Goal: Use online tool/utility: Utilize a website feature to perform a specific function

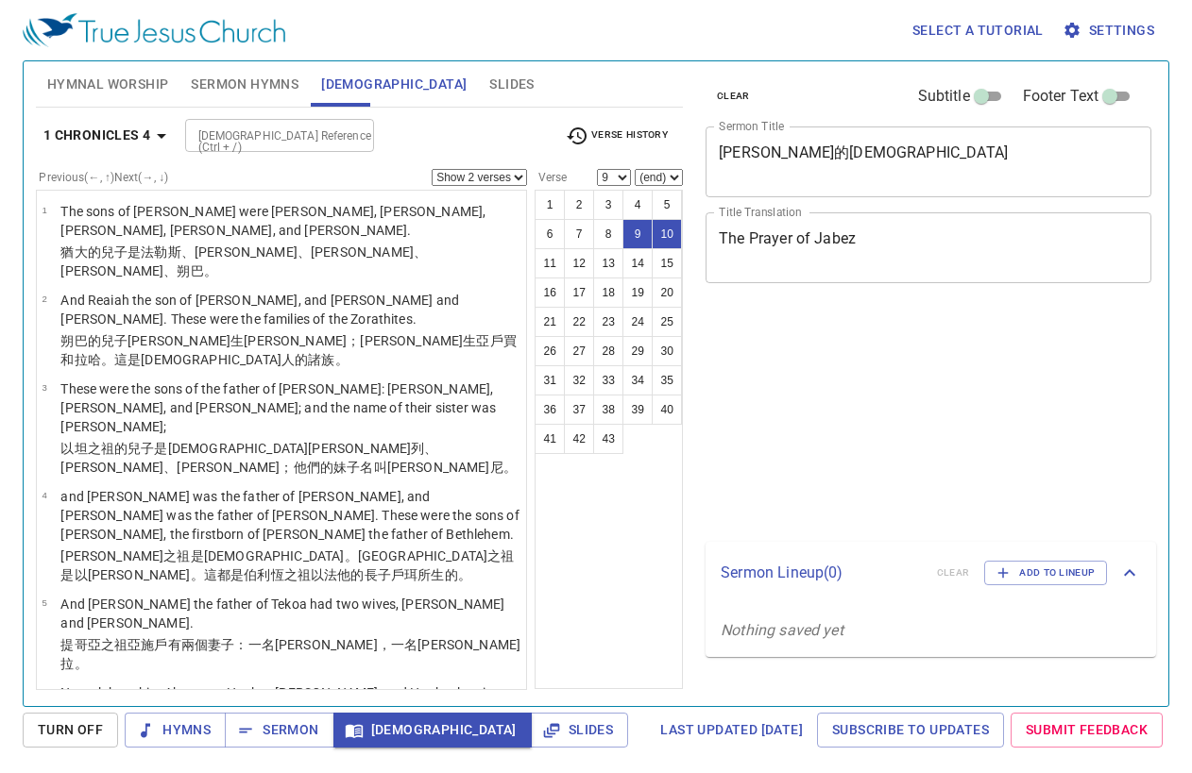
select select "2"
select select "9"
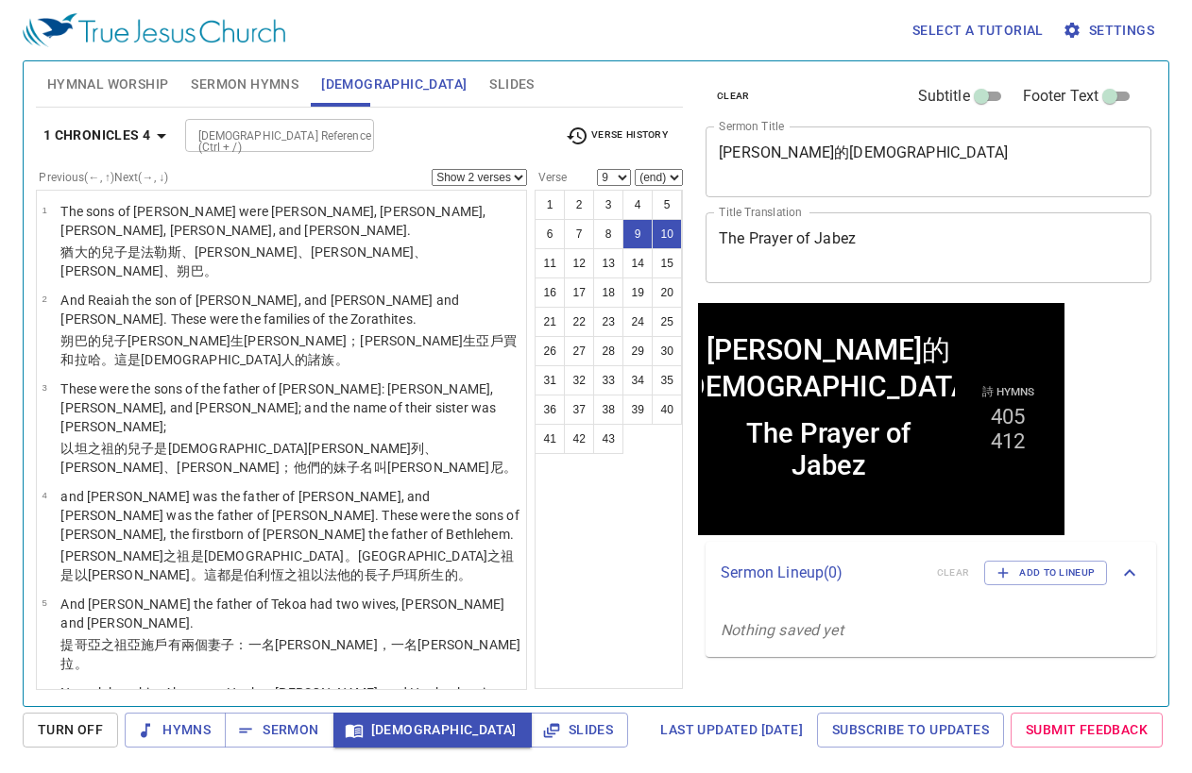
scroll to position [342, 0]
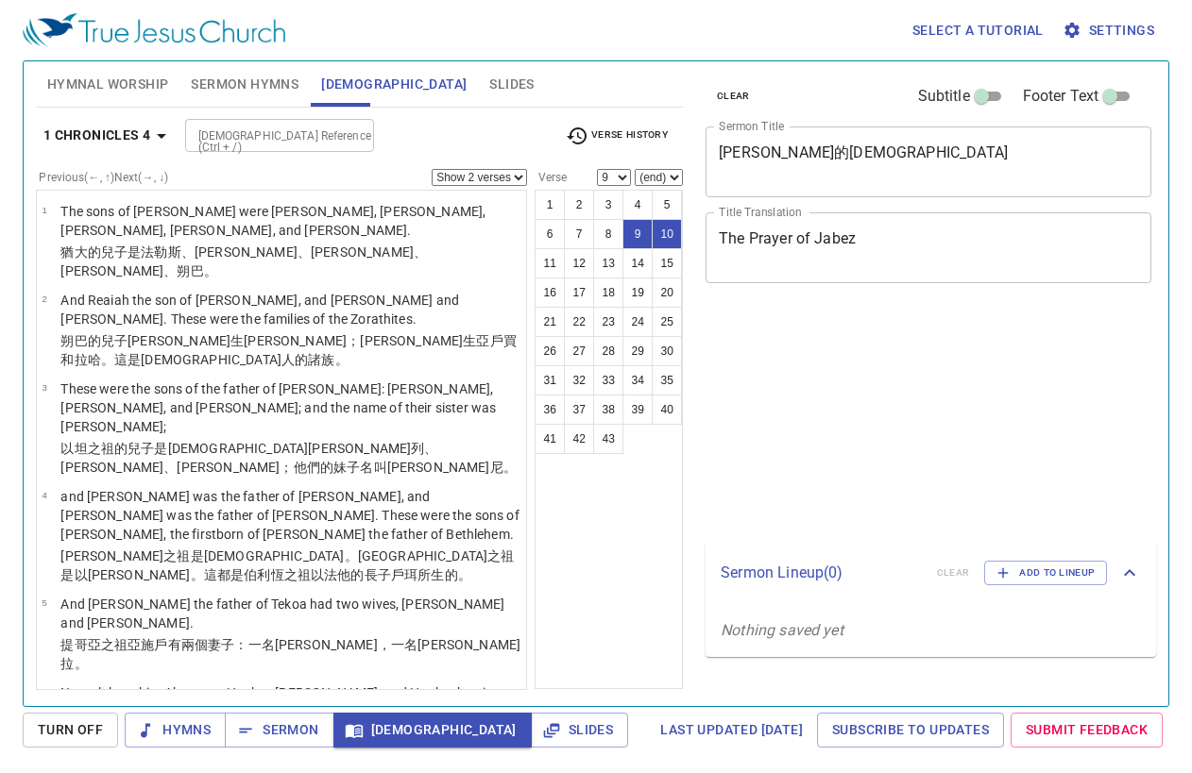
select select "2"
select select "9"
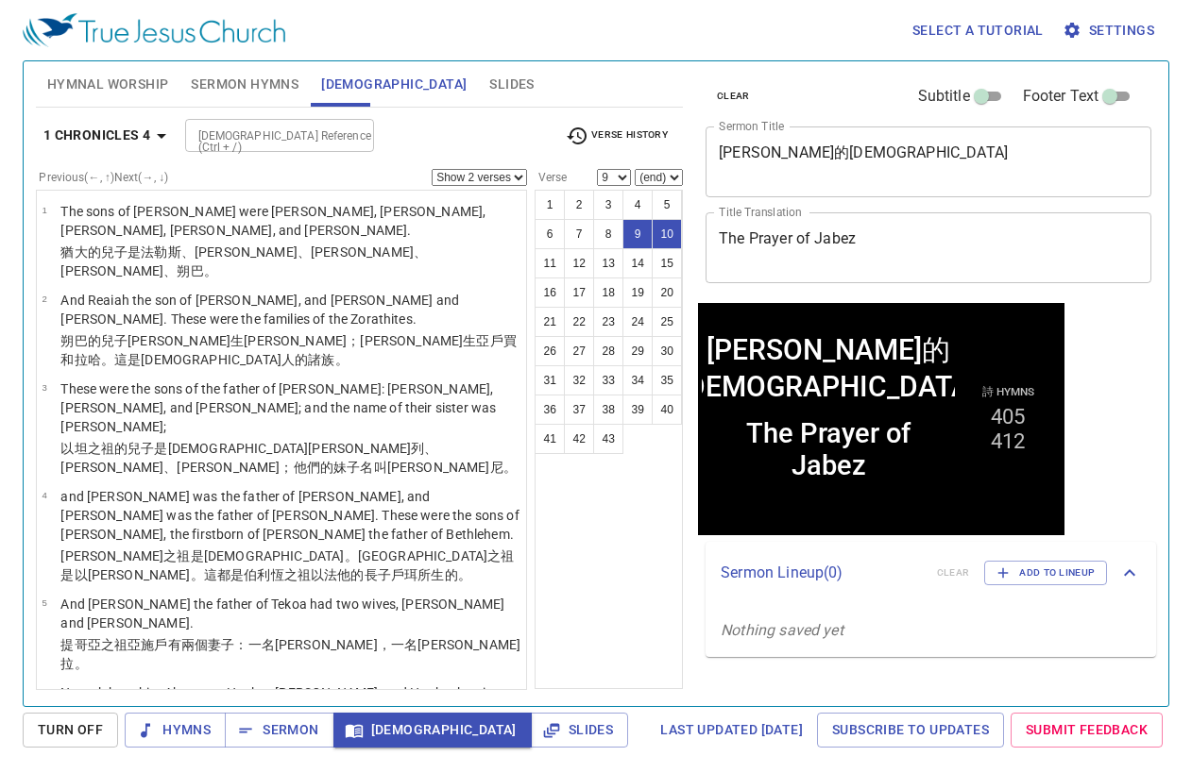
scroll to position [342, 0]
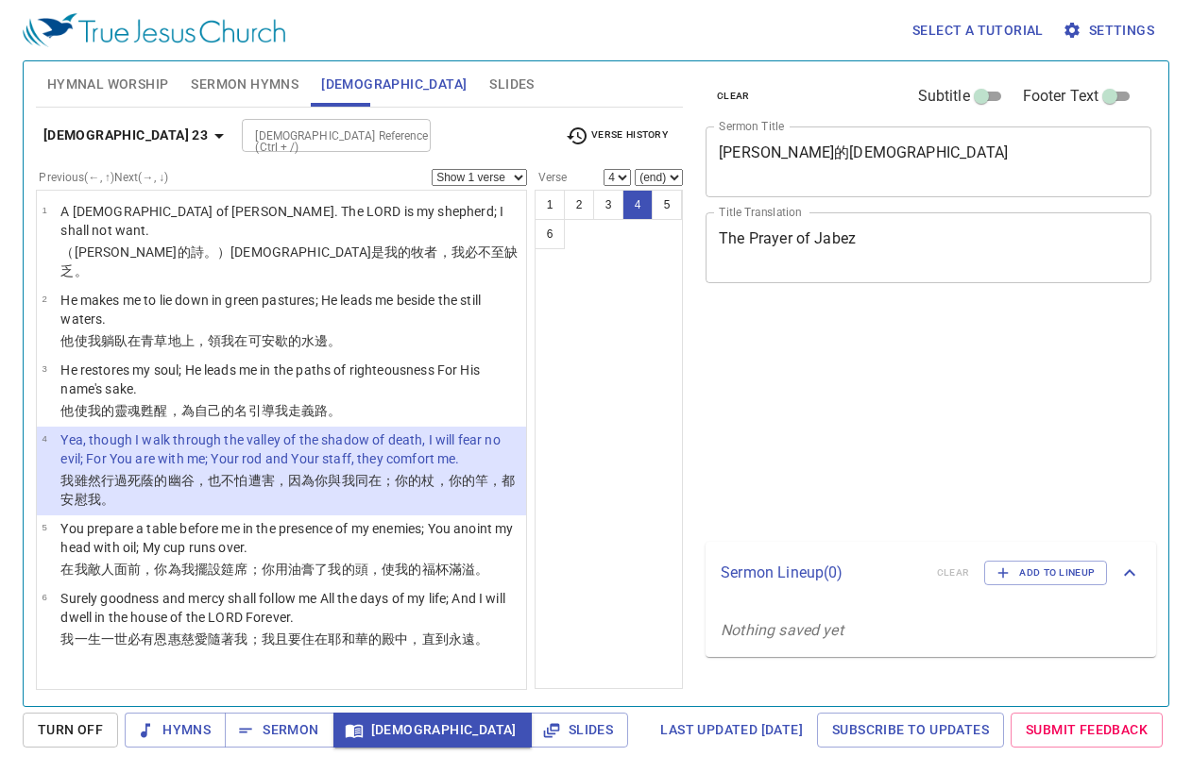
select select "4"
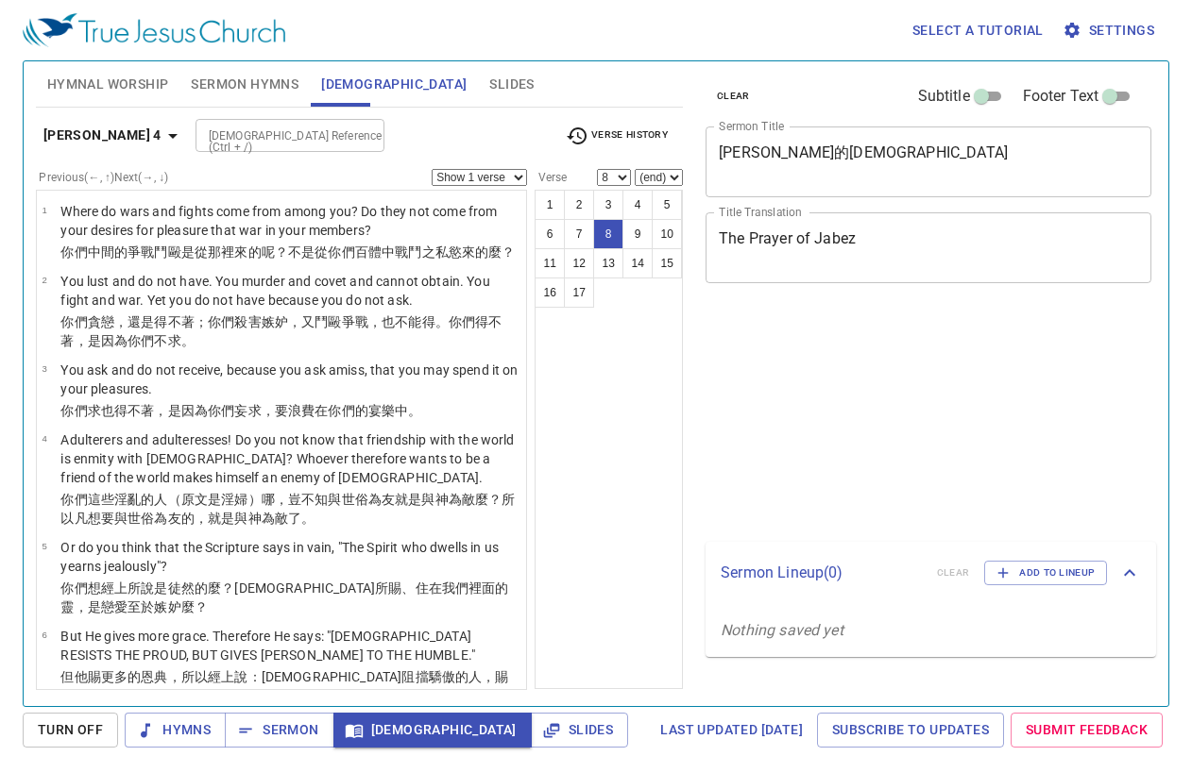
select select "8"
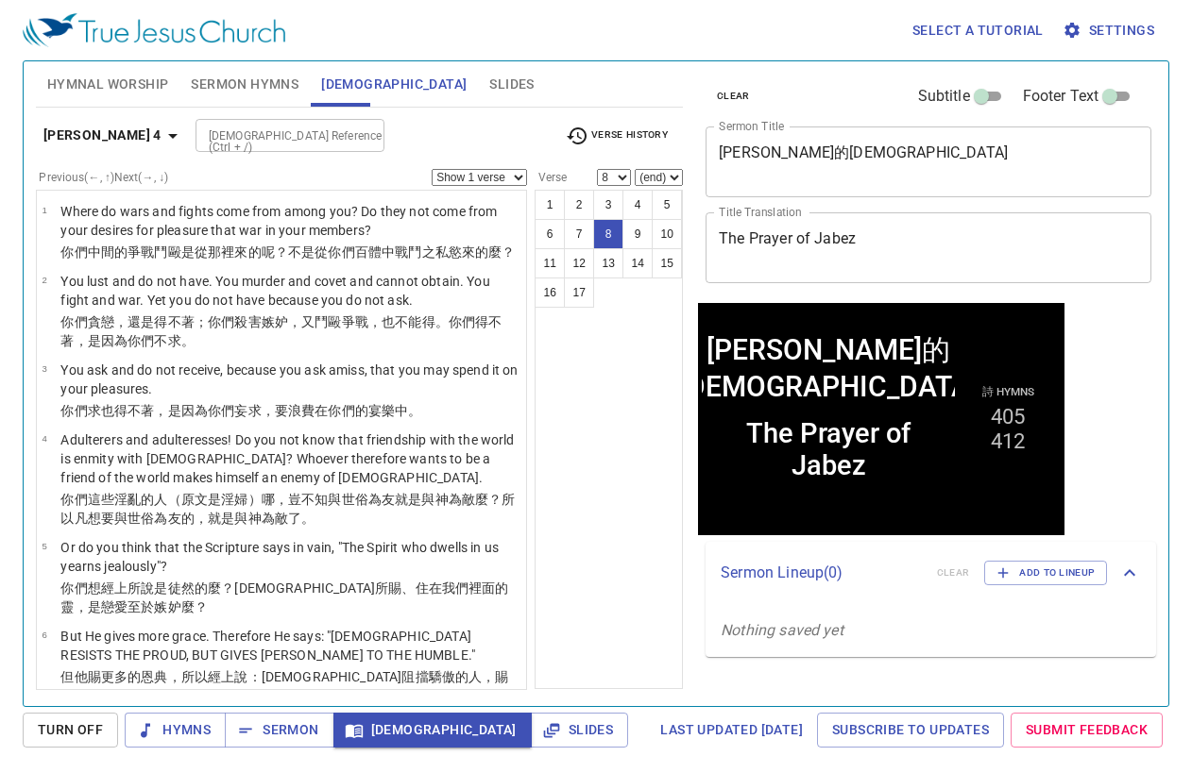
click at [273, 135] on input "[DEMOGRAPHIC_DATA] Reference (Ctrl + /)" at bounding box center [274, 136] width 146 height 22
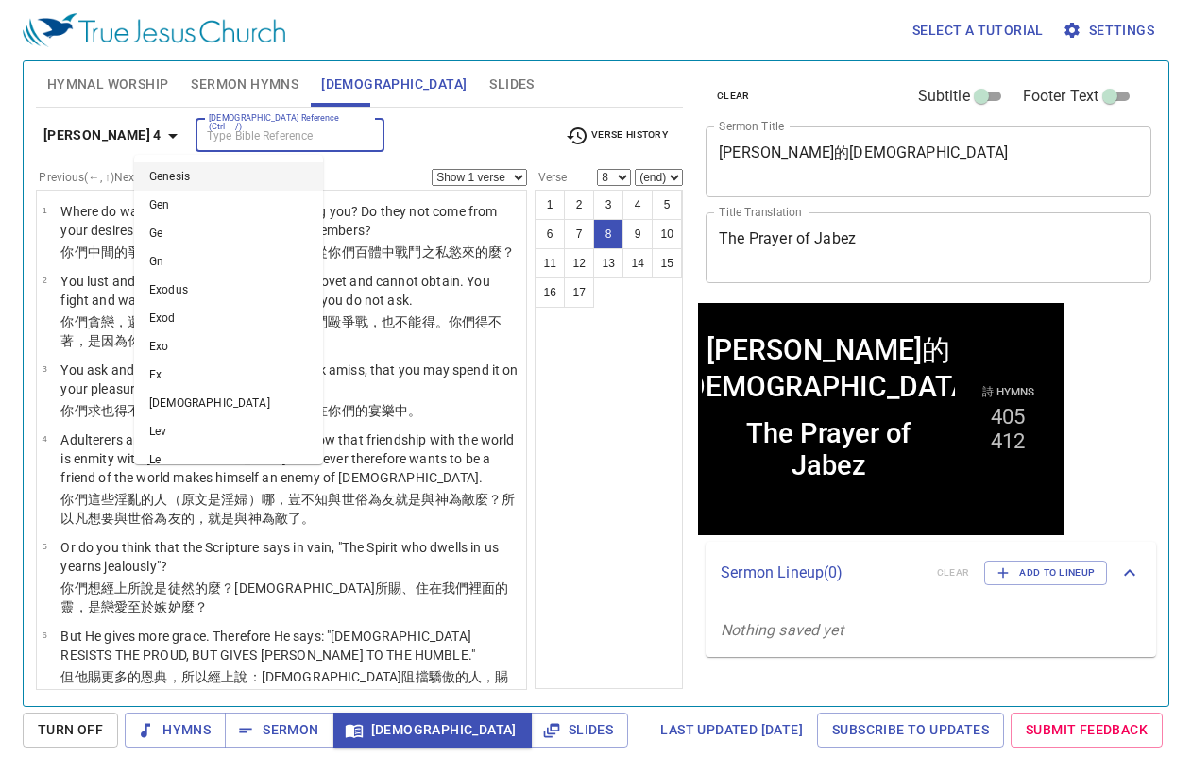
scroll to position [340, 0]
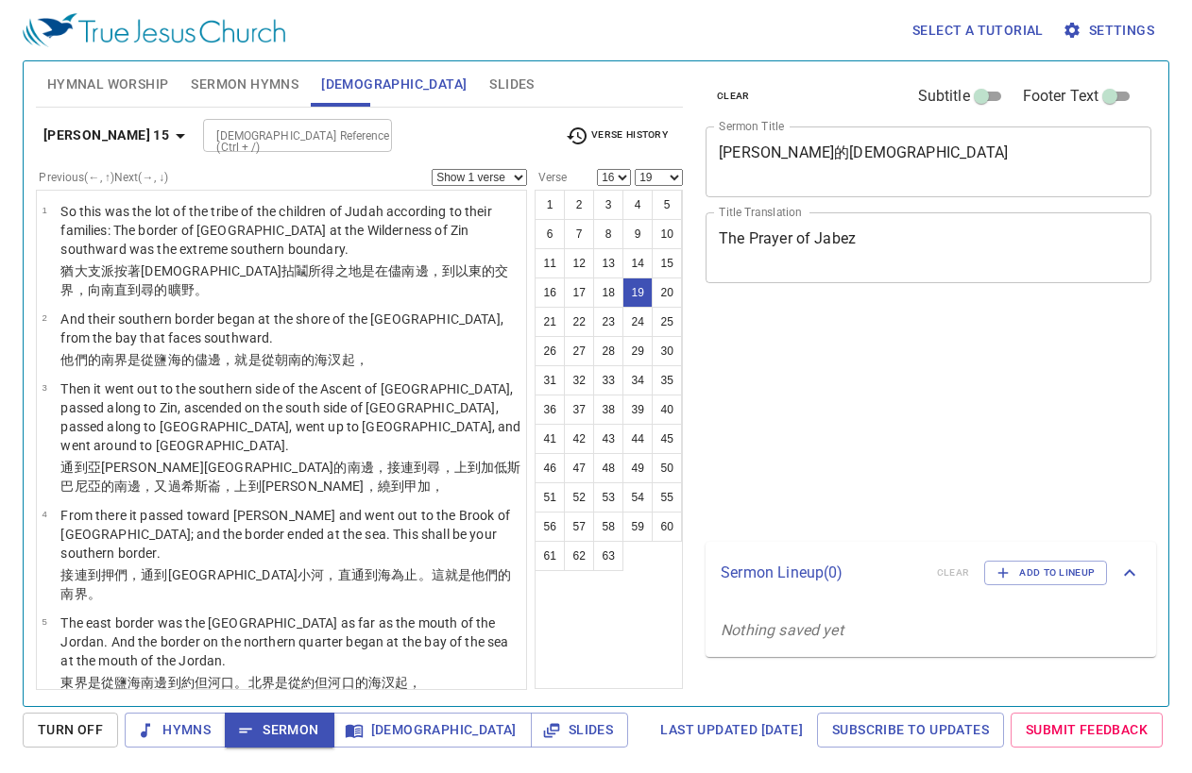
select select "16"
select select "19"
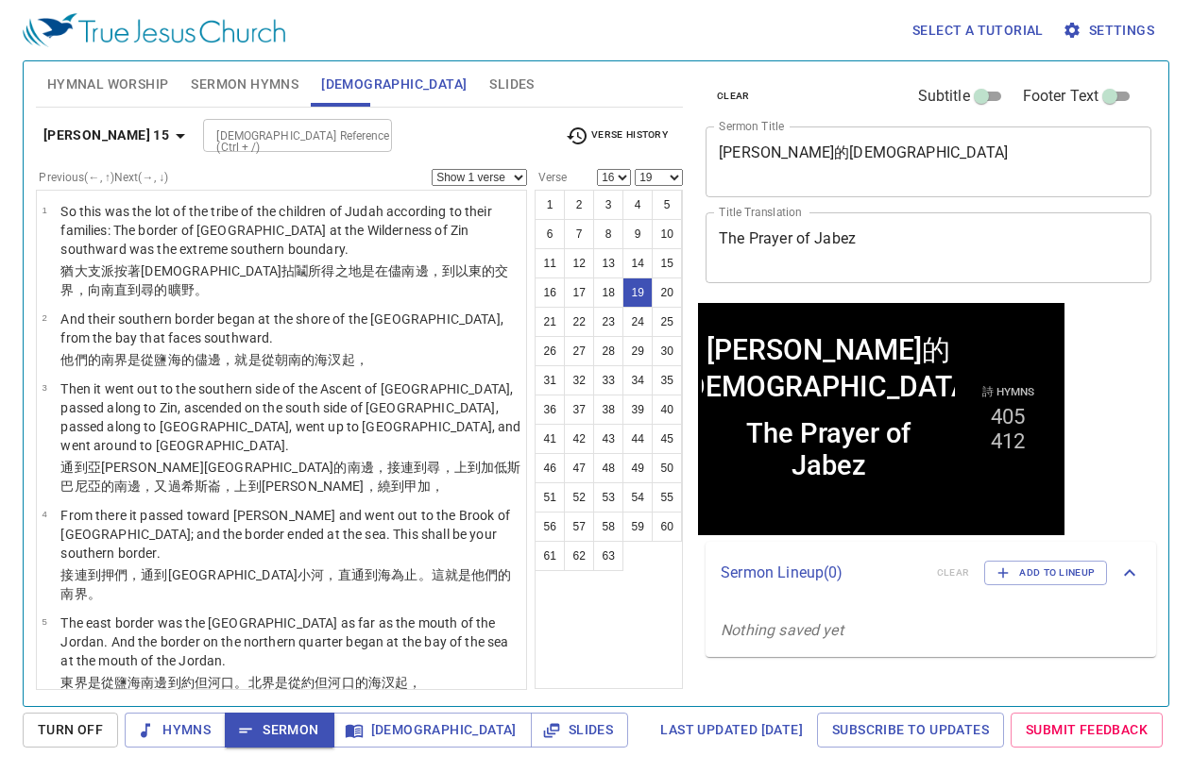
scroll to position [1371, 0]
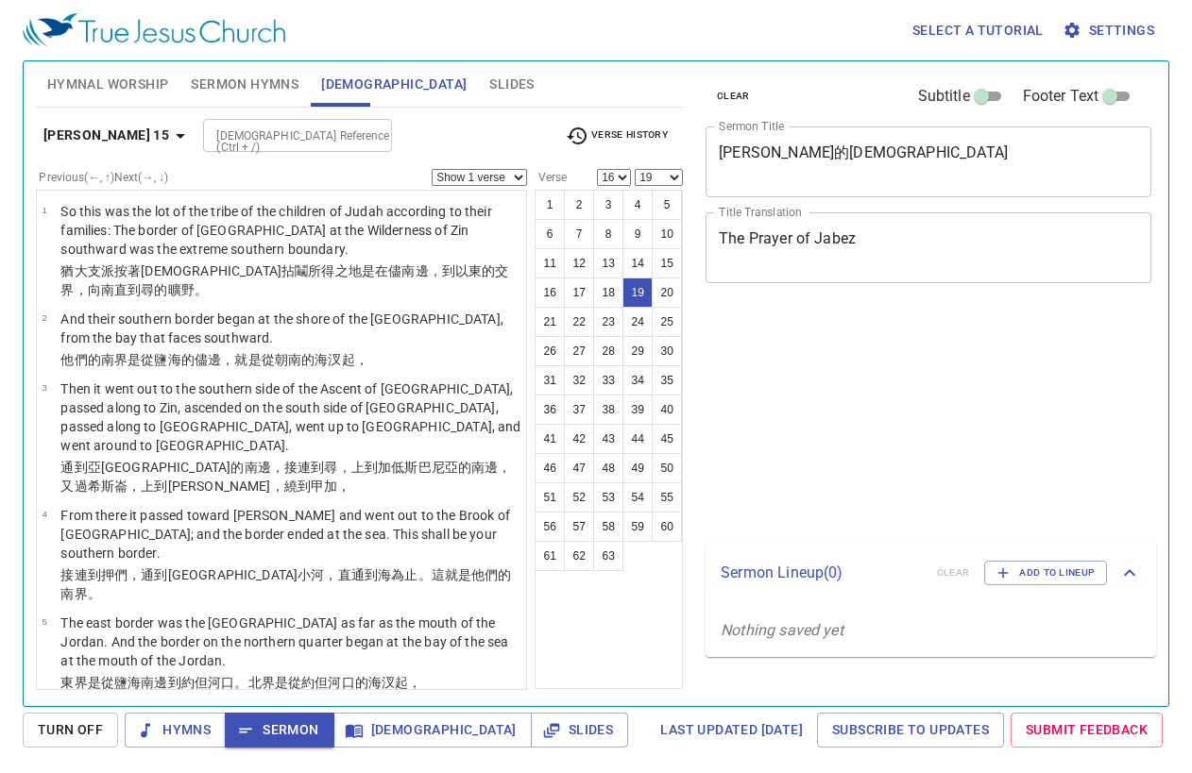
select select "16"
select select "19"
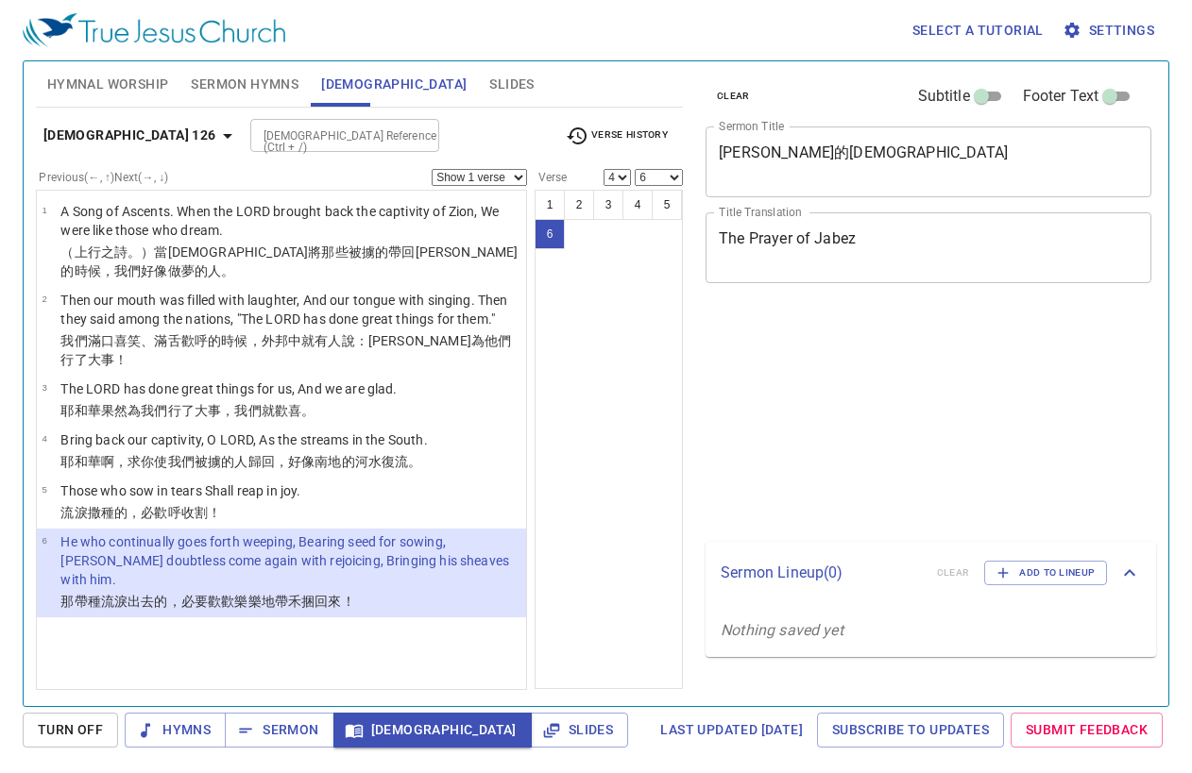
select select "4"
select select "6"
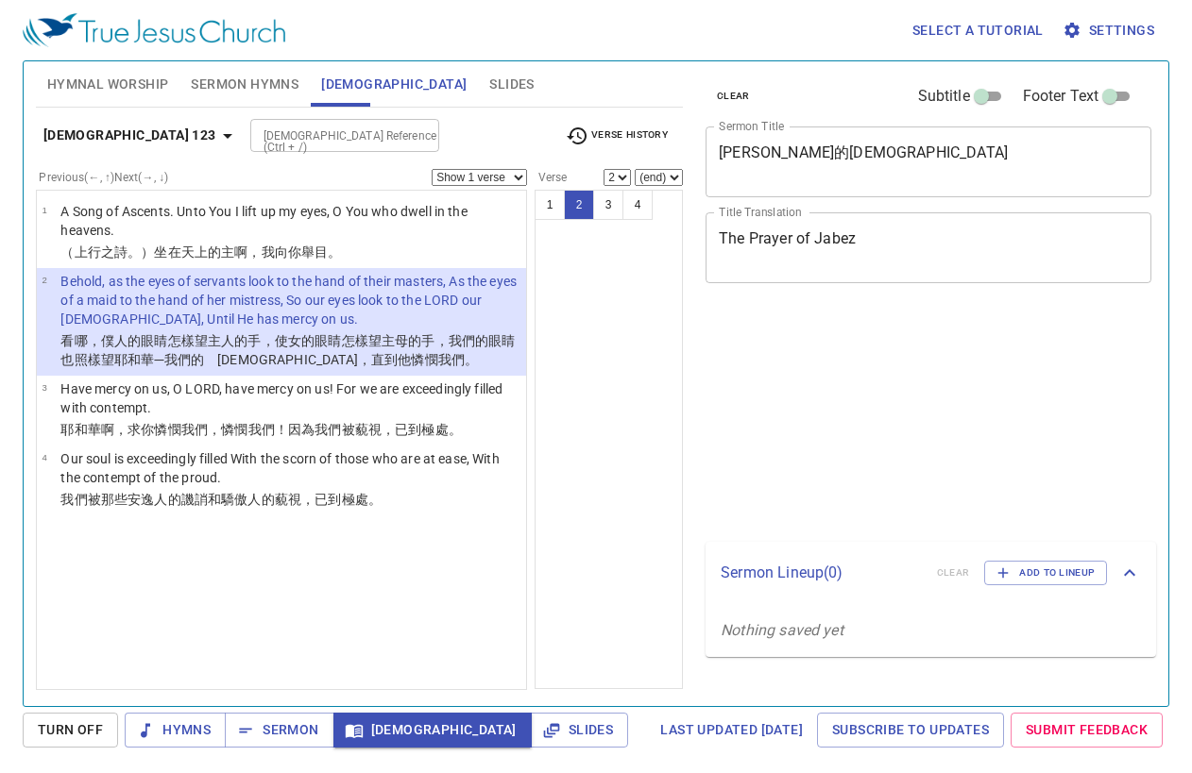
select select "2"
